Goal: Task Accomplishment & Management: Manage account settings

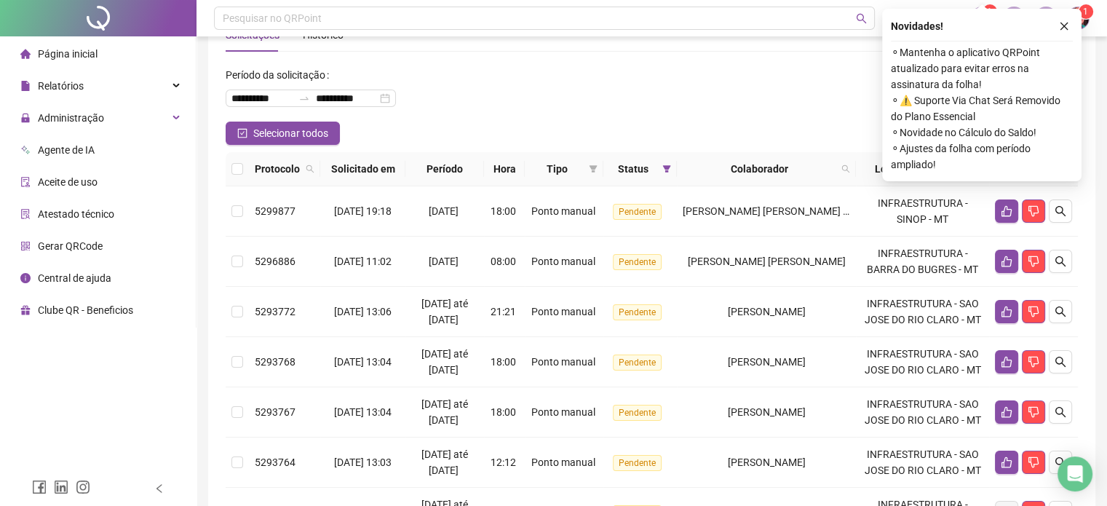
scroll to position [73, 0]
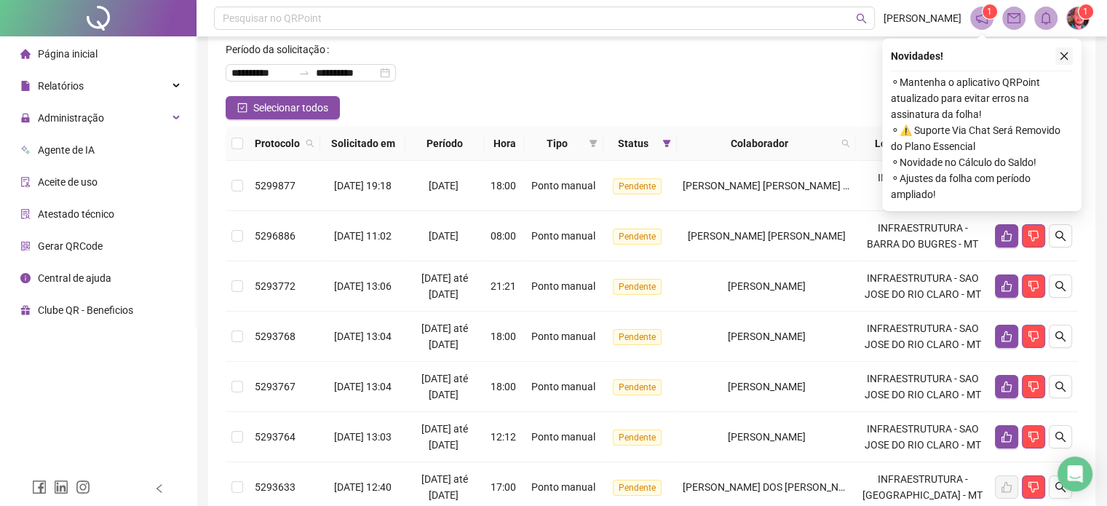
click at [1070, 51] on button "button" at bounding box center [1064, 55] width 17 height 17
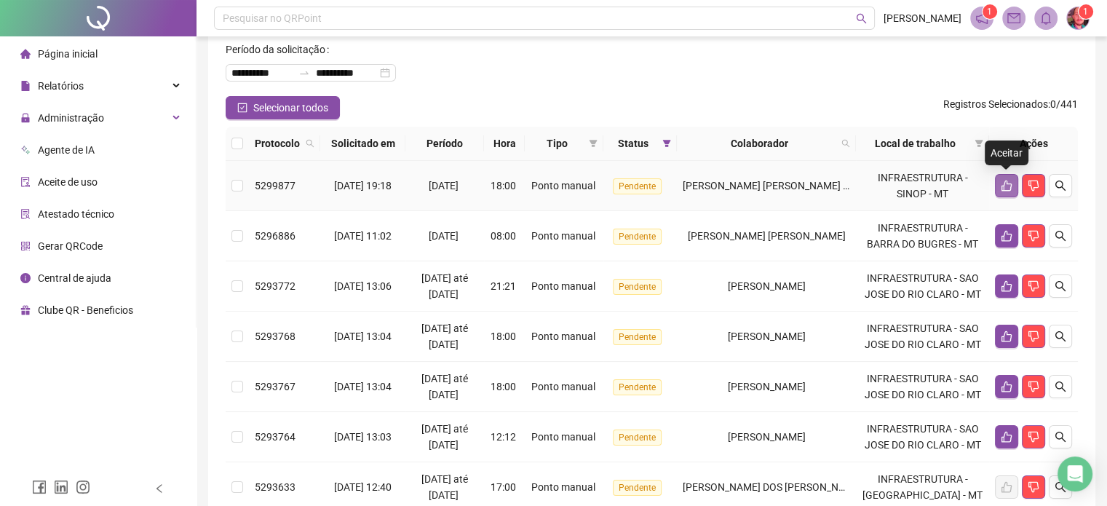
click at [1007, 191] on icon "like" at bounding box center [1007, 186] width 12 height 12
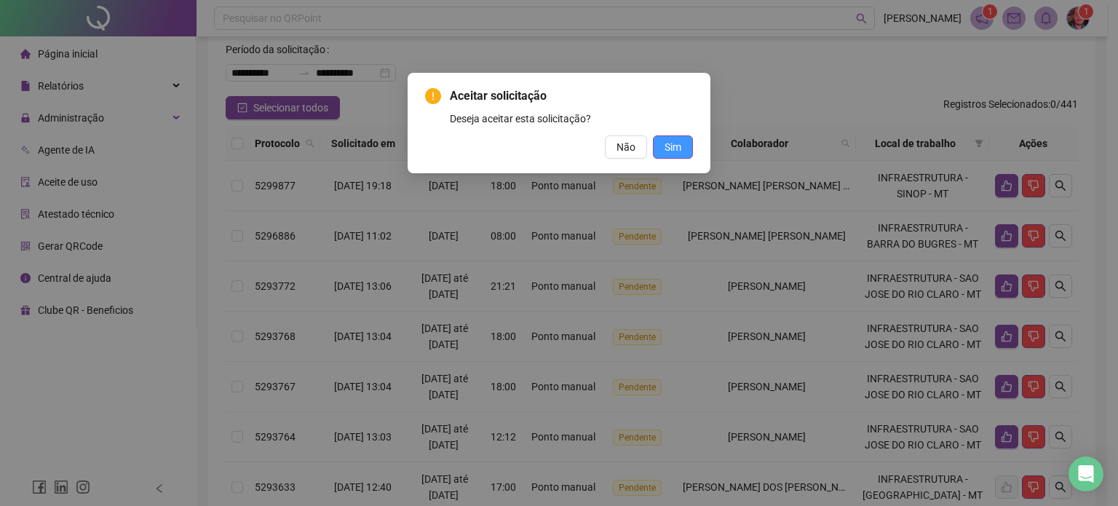
click at [686, 149] on button "Sim" at bounding box center [673, 146] width 40 height 23
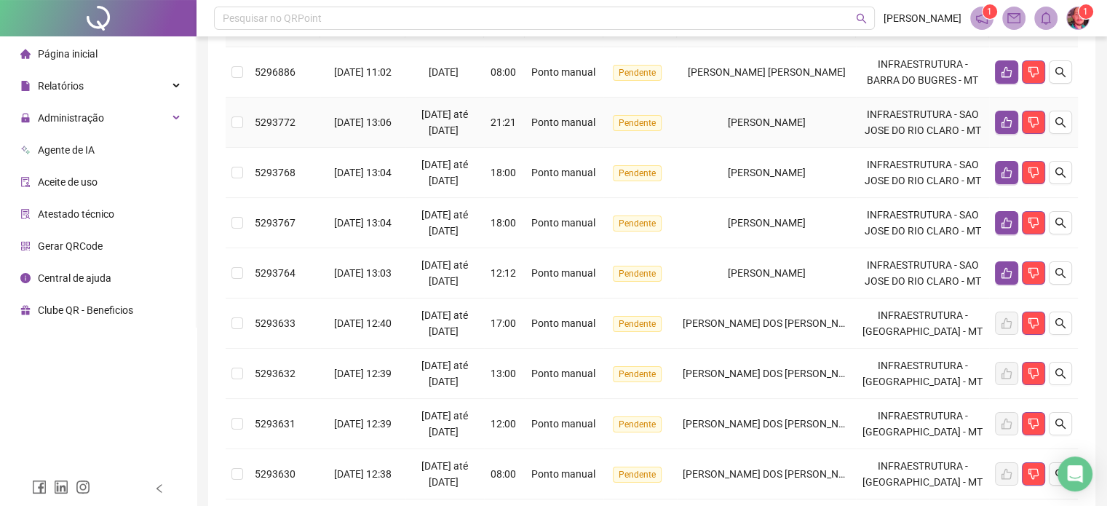
scroll to position [0, 0]
